Goal: Task Accomplishment & Management: Manage account settings

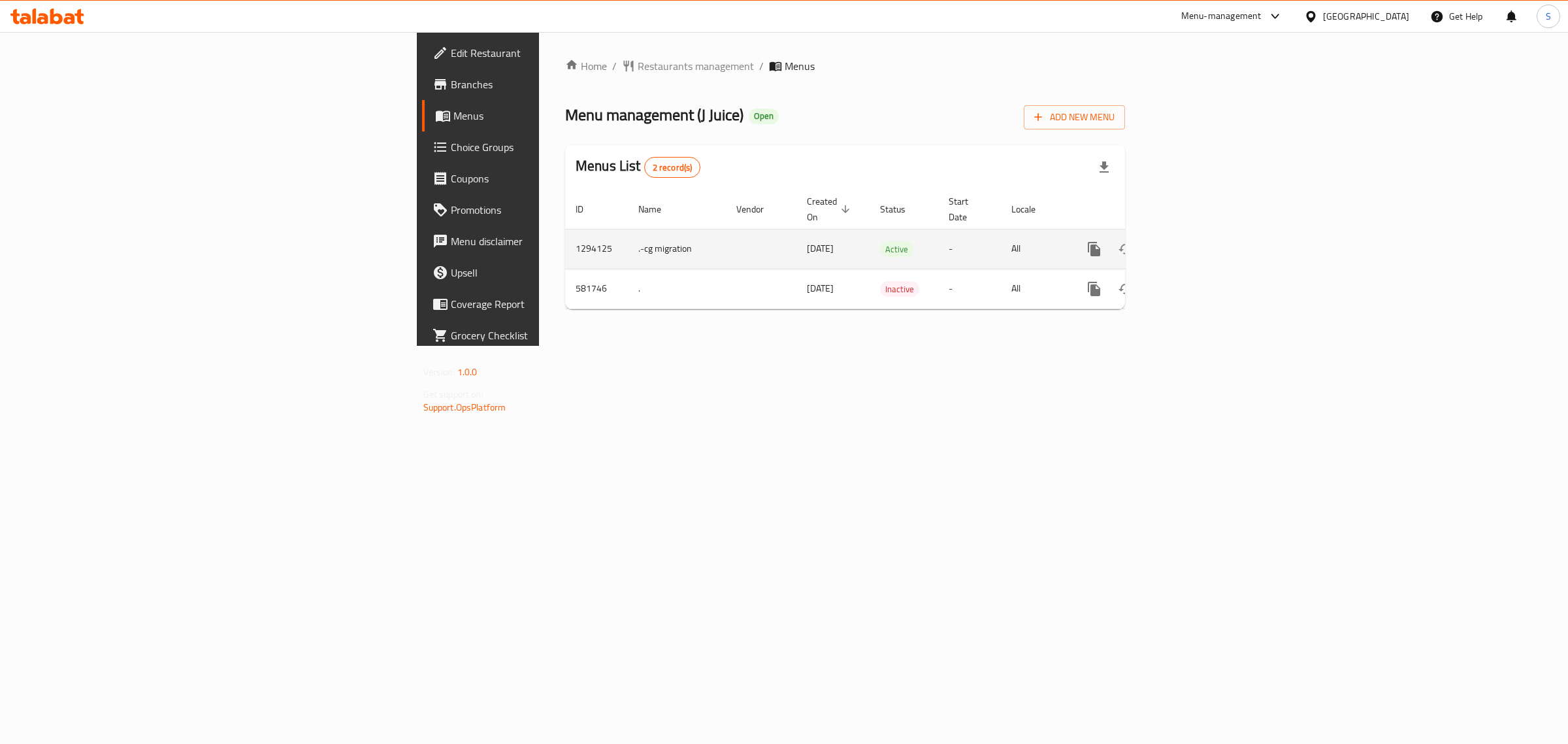
click at [1194, 243] on icon "enhanced table" at bounding box center [1188, 249] width 12 height 12
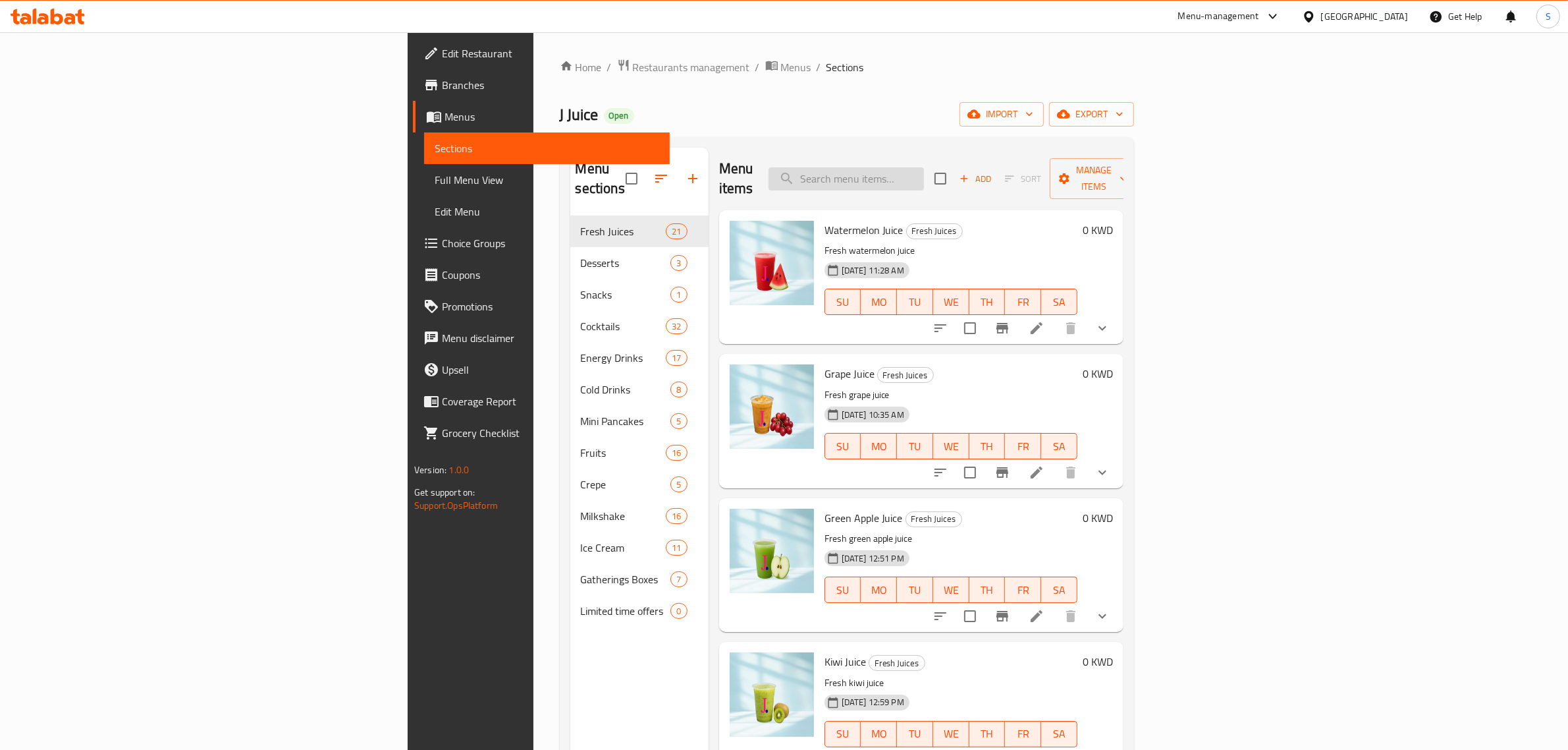
click at [925, 171] on input "search" at bounding box center [847, 178] width 156 height 23
paste input "[GEOGRAPHIC_DATA]"
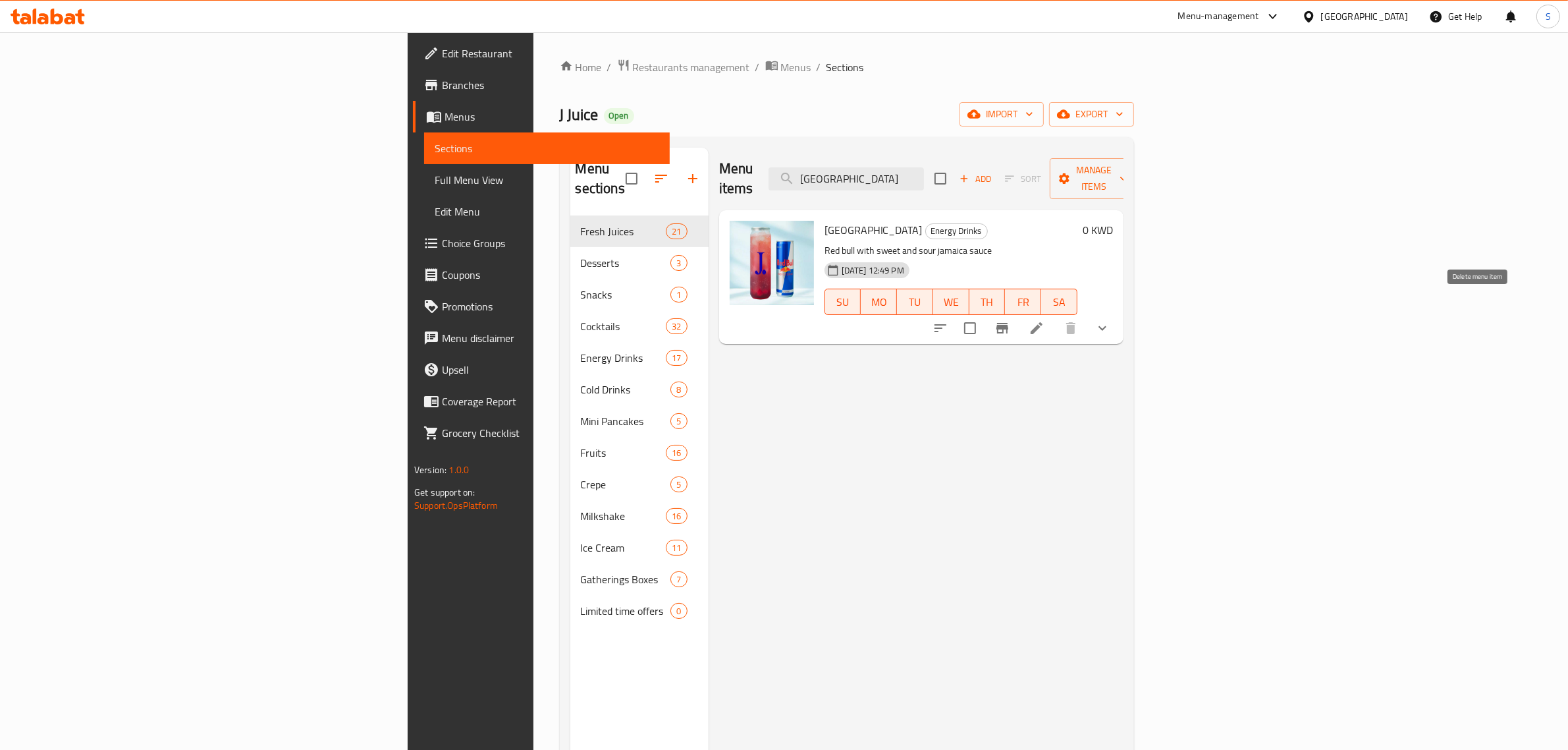
type input "[GEOGRAPHIC_DATA]"
click at [1124, 325] on div "Menu items Jamaica Add Sort Manage items Jamaica Energy Drinks Red bull with sw…" at bounding box center [916, 523] width 415 height 750
click at [1055, 319] on li at bounding box center [1037, 328] width 37 height 23
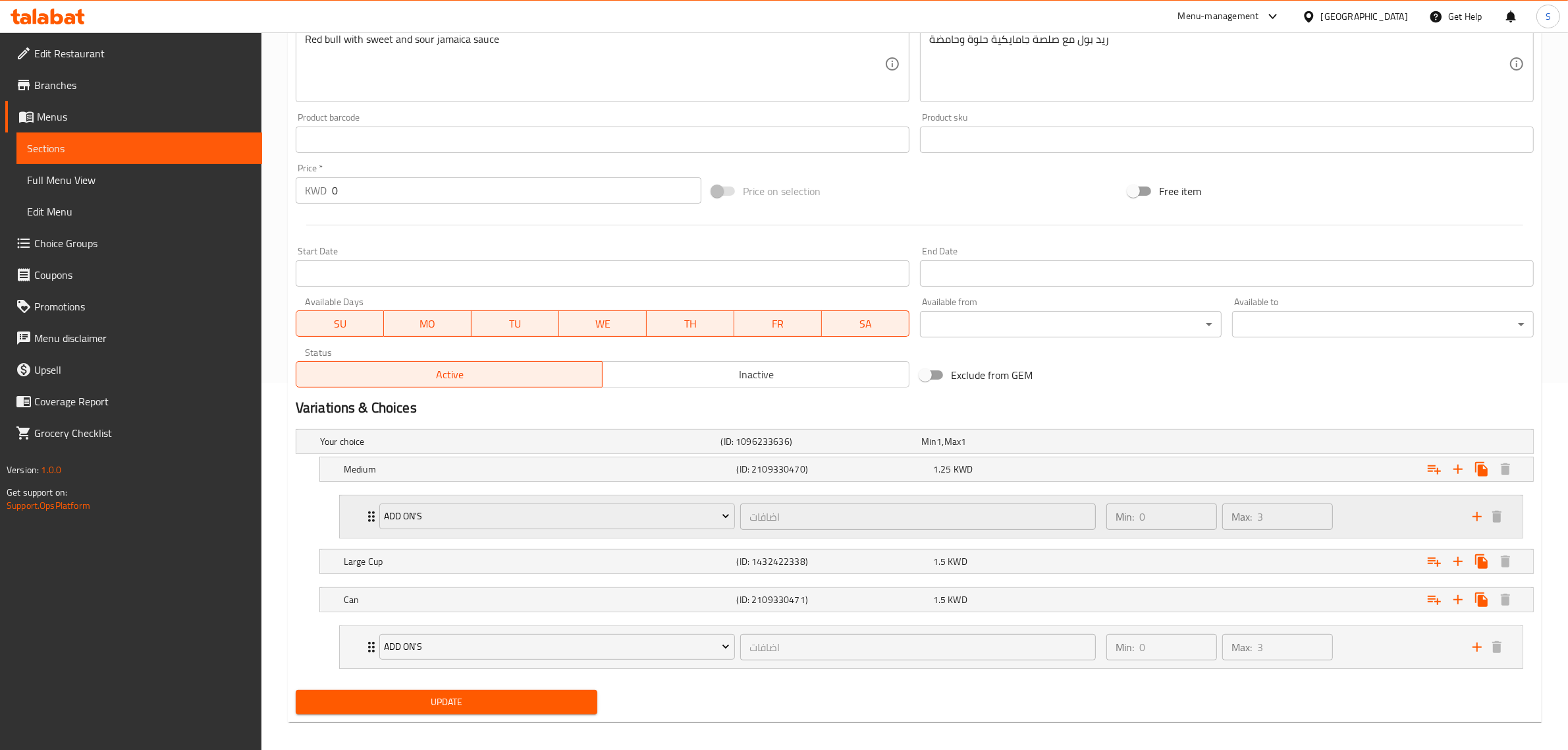
scroll to position [377, 0]
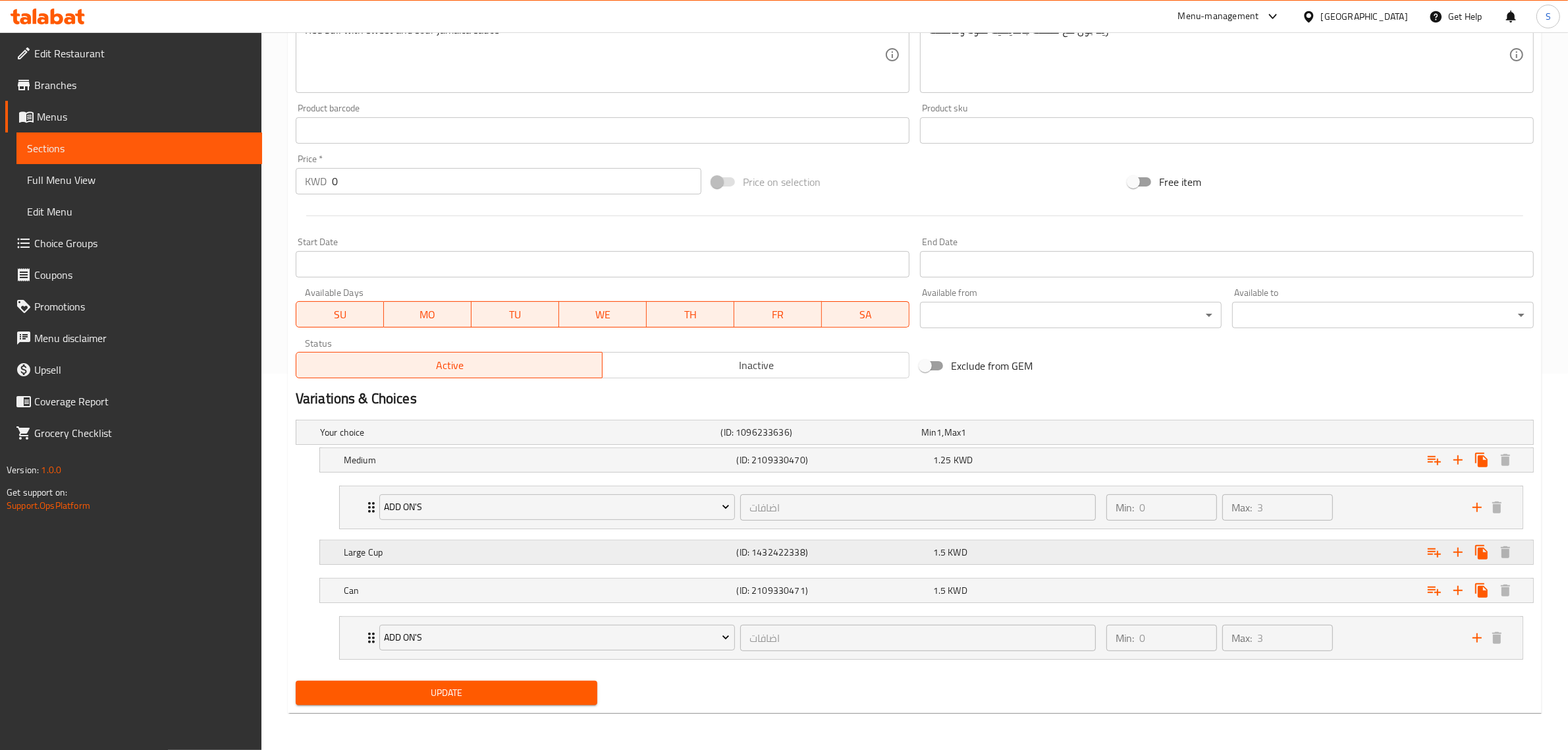
click at [583, 552] on h5 "Large Cup" at bounding box center [538, 552] width 388 height 13
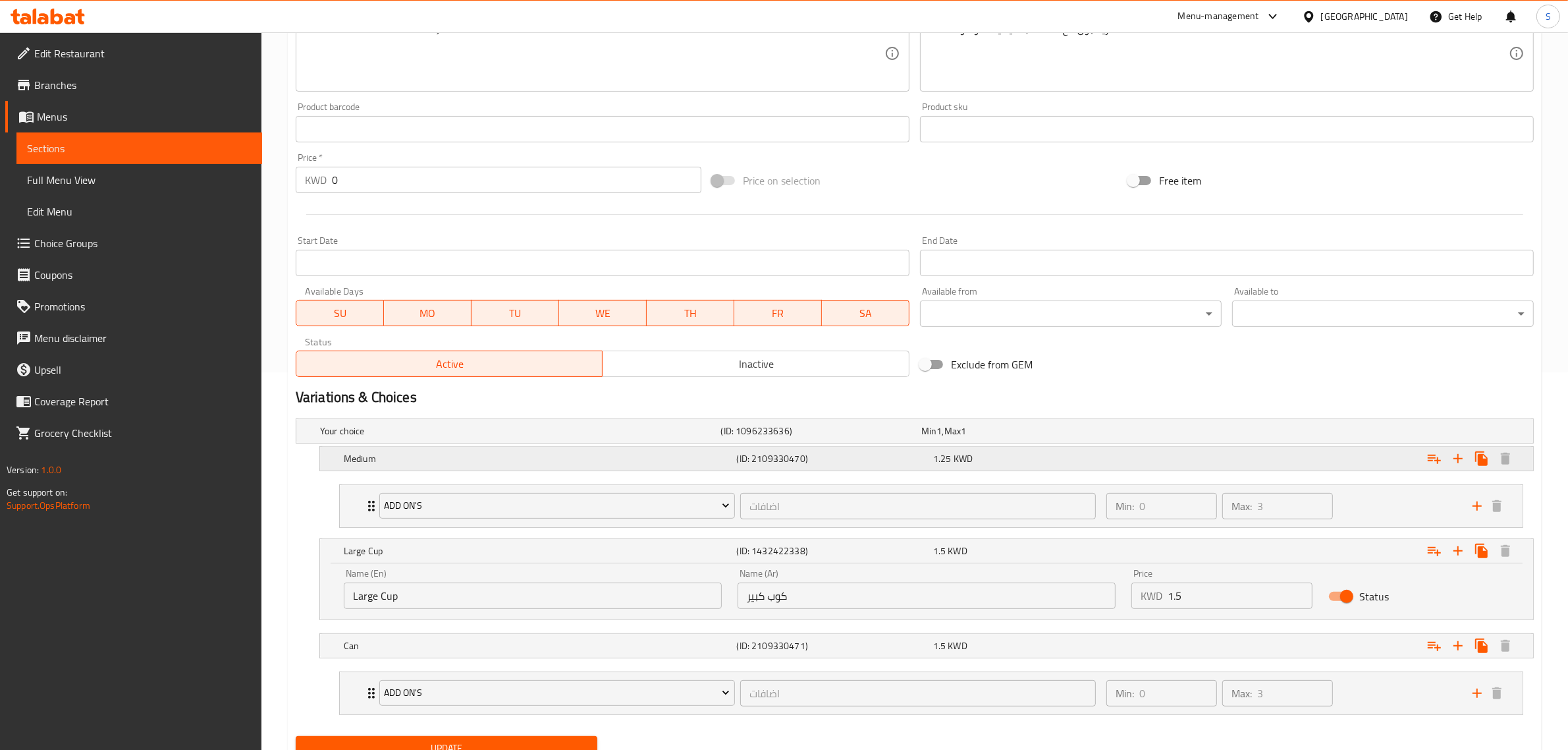
click at [583, 455] on h5 "Medium" at bounding box center [538, 459] width 388 height 13
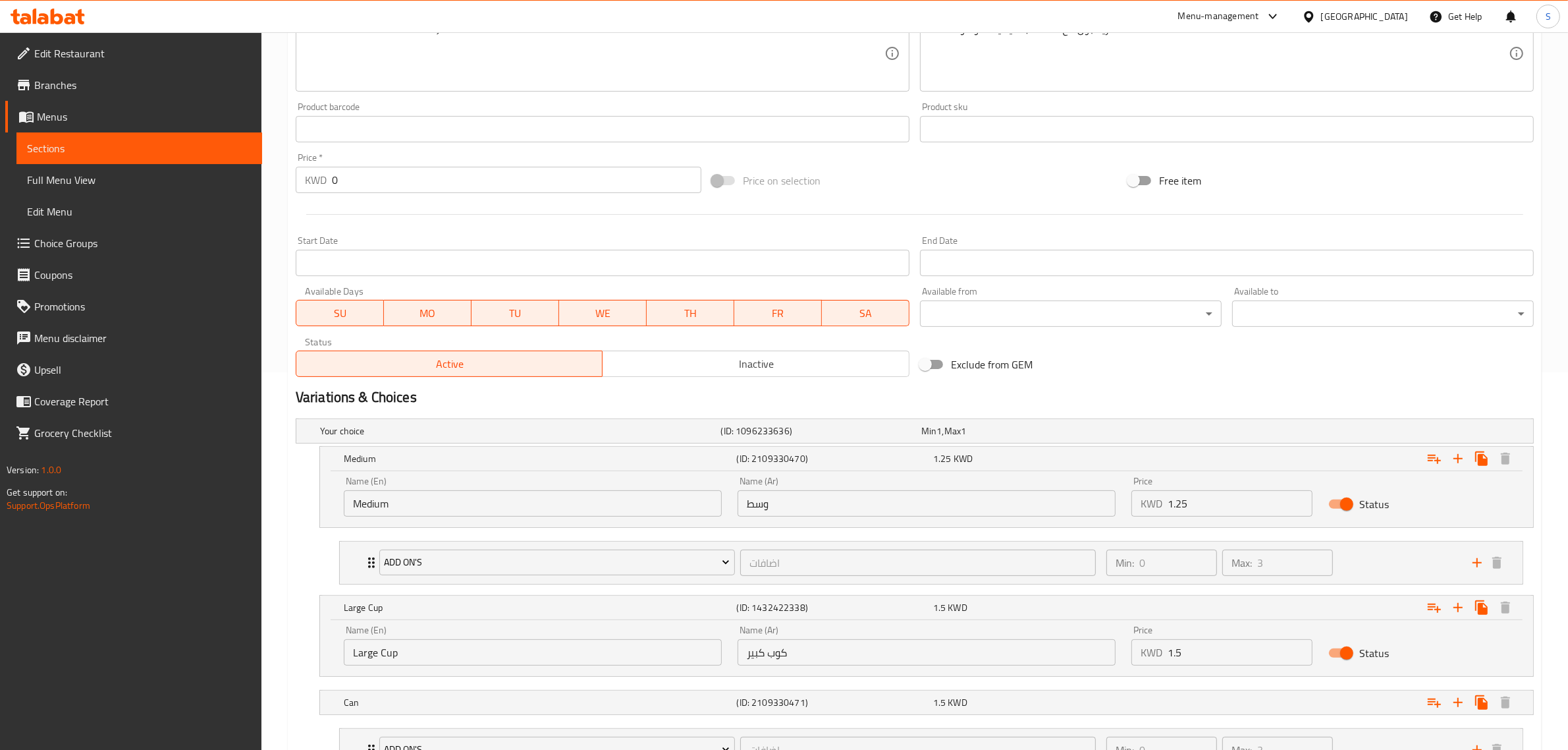
click at [497, 491] on input "Medium" at bounding box center [533, 503] width 378 height 26
type input "Medium cup"
click at [903, 492] on input "وسط" at bounding box center [926, 503] width 378 height 26
click at [766, 501] on input "وسطكوب" at bounding box center [926, 503] width 378 height 26
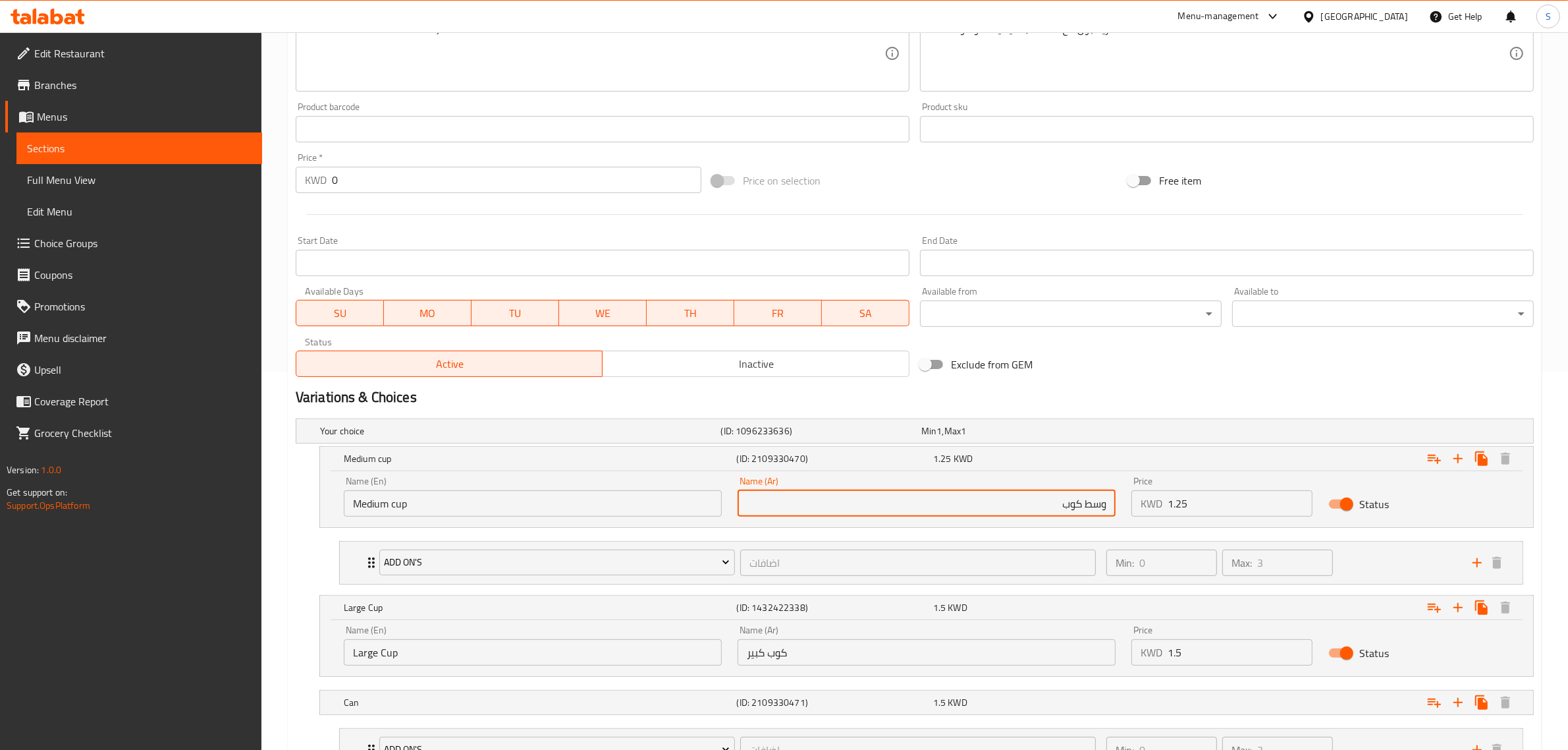
drag, startPoint x: 1081, startPoint y: 506, endPoint x: 1184, endPoint y: 501, distance: 103.1
click at [1184, 501] on div "Name (En) Medium cup Name (En) Name (Ar) وسط كوب Name (Ar) Price KWD 1.25 Price…" at bounding box center [927, 496] width 1182 height 56
click at [1038, 512] on input "كوب" at bounding box center [926, 503] width 378 height 26
paste input "وسط"
type input "كوب وسط"
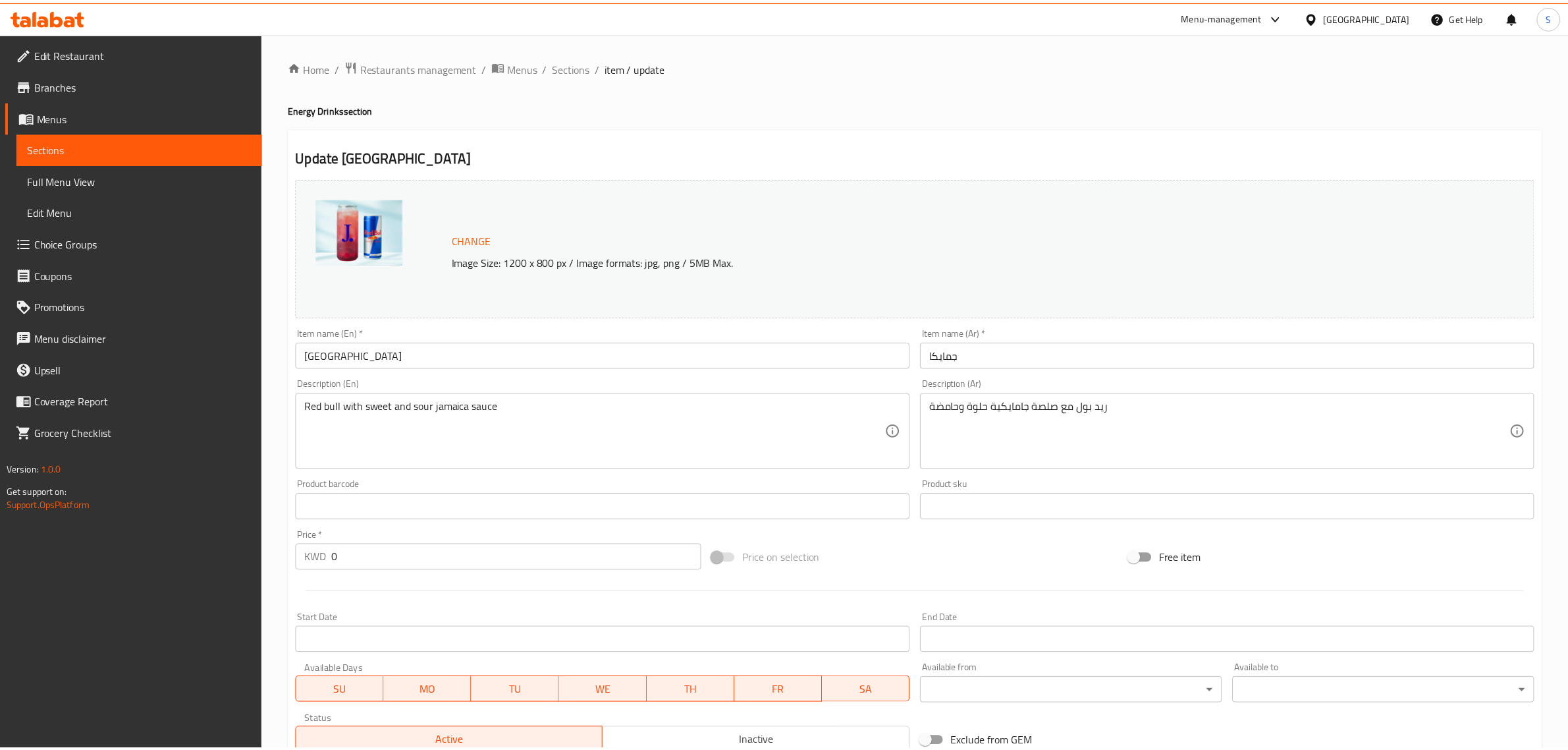
scroll to position [491, 0]
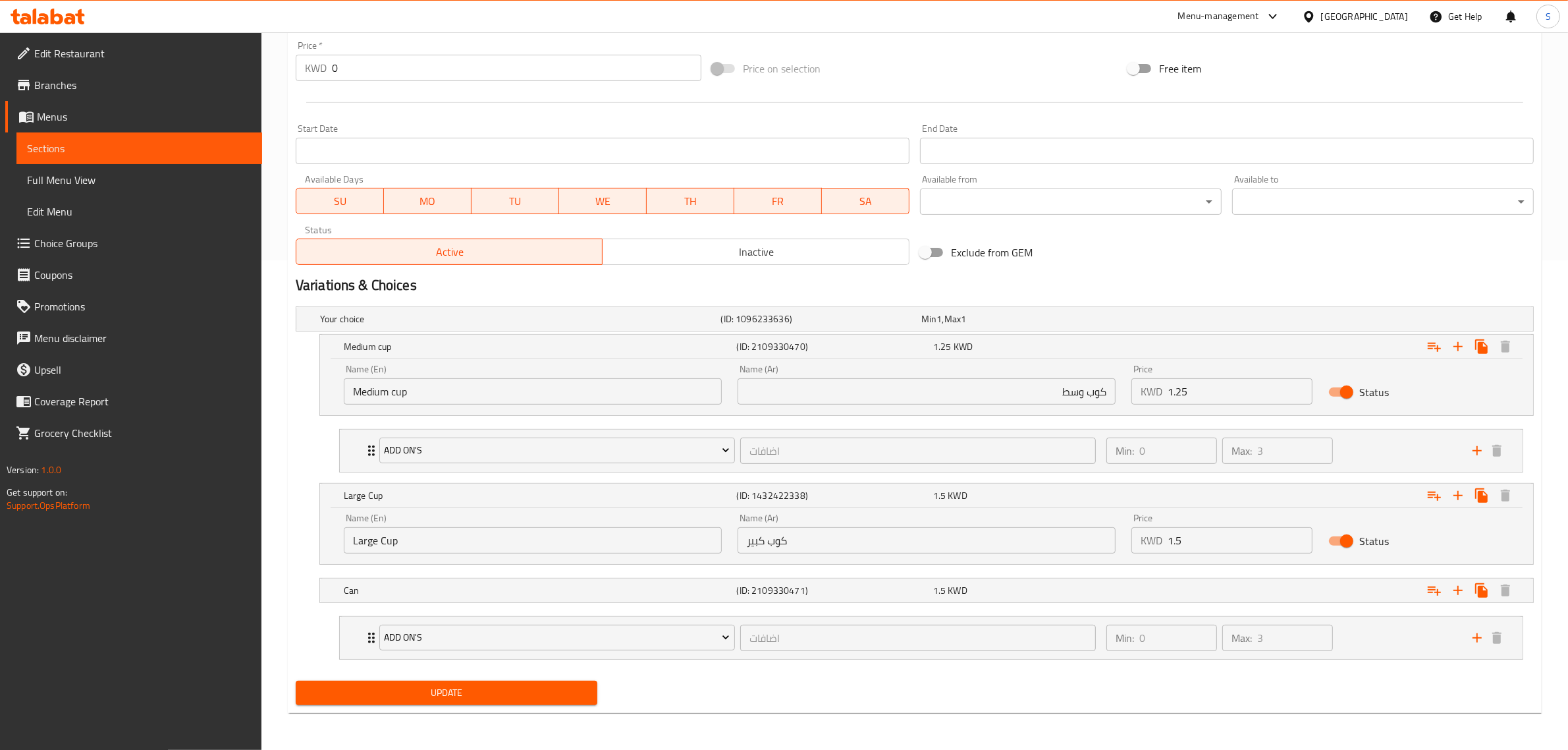
click at [353, 677] on div "Update" at bounding box center [447, 693] width 313 height 35
click at [347, 686] on span "Update" at bounding box center [446, 693] width 280 height 16
click at [429, 699] on span "Update" at bounding box center [446, 693] width 280 height 16
click at [491, 716] on div "Home / Restaurants management / Menus / Sections / item / update Energy Drinks …" at bounding box center [914, 146] width 1254 height 1154
click at [502, 703] on button "Update" at bounding box center [446, 692] width 302 height 24
